Goal: Find specific page/section

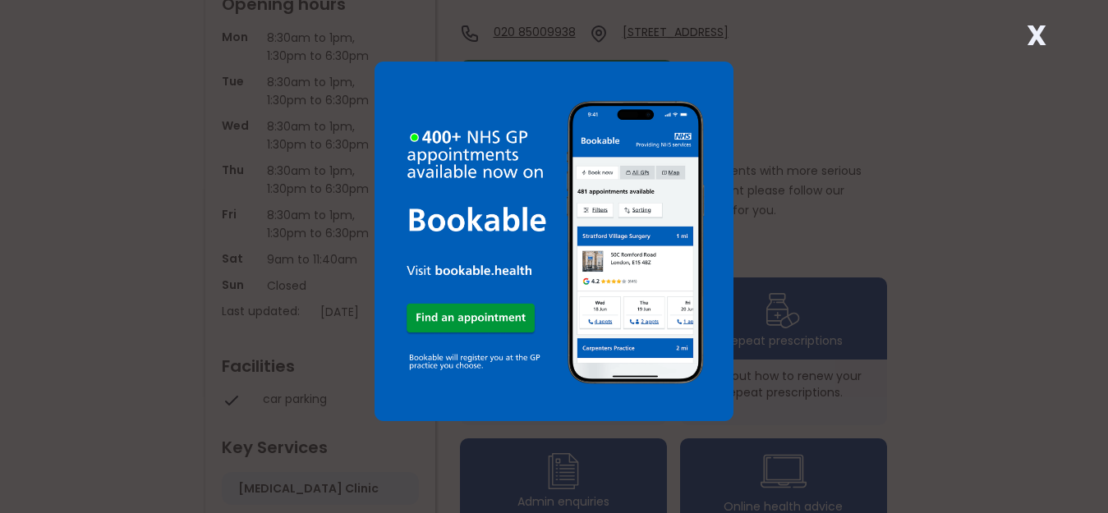
scroll to position [307, 0]
click at [842, 328] on div "X" at bounding box center [554, 256] width 1108 height 513
click at [783, 319] on div "X" at bounding box center [554, 256] width 1108 height 513
click at [1031, 27] on strong "X" at bounding box center [1036, 35] width 20 height 39
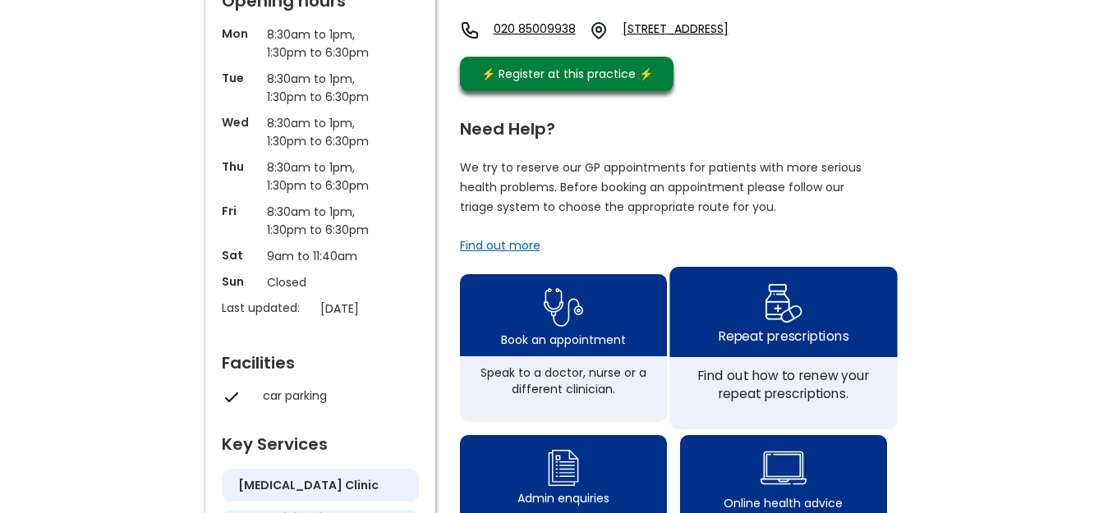
click at [803, 311] on div "Repeat prescriptions" at bounding box center [782, 312] width 227 height 90
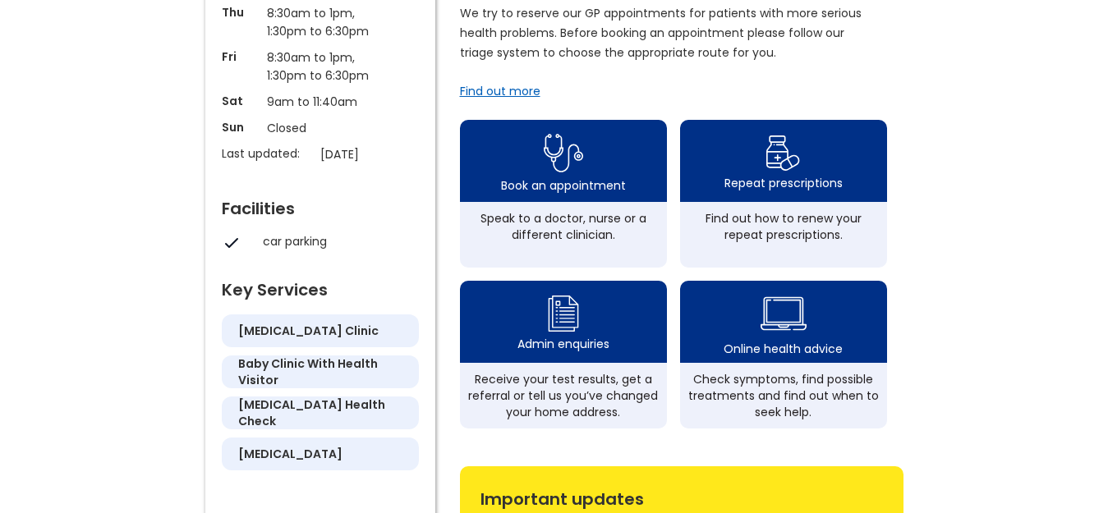
scroll to position [461, 0]
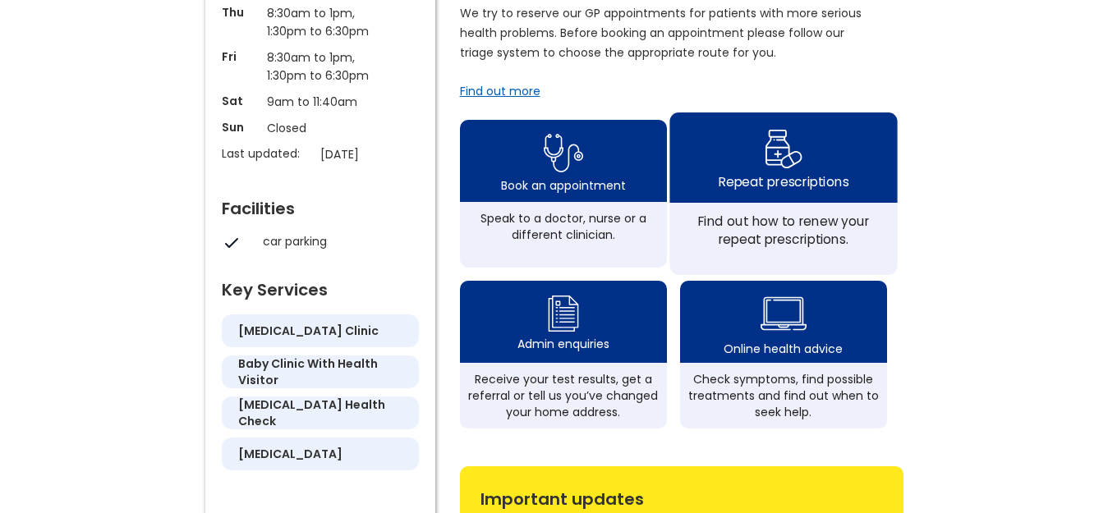
click at [774, 160] on img at bounding box center [783, 149] width 39 height 48
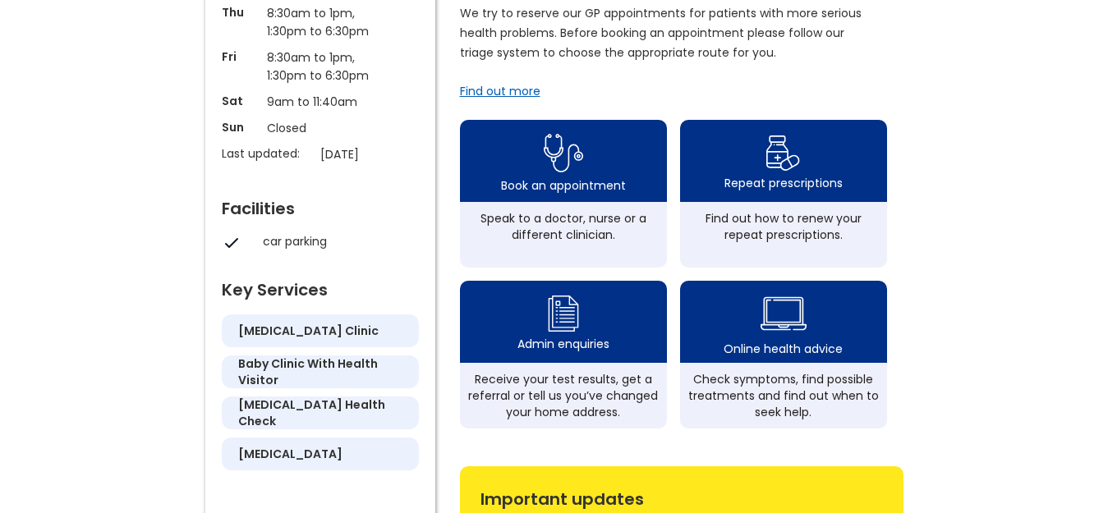
click at [514, 99] on div "Find out more" at bounding box center [500, 91] width 80 height 16
